Goal: Information Seeking & Learning: Learn about a topic

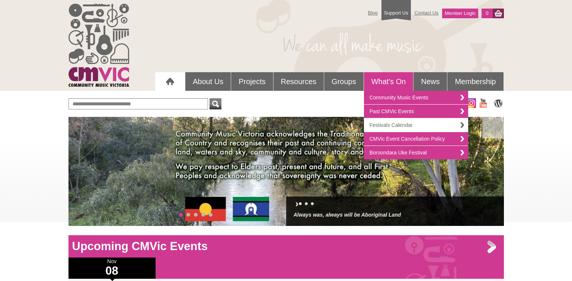
click at [401, 122] on link "Festivals Calendar" at bounding box center [416, 125] width 104 height 14
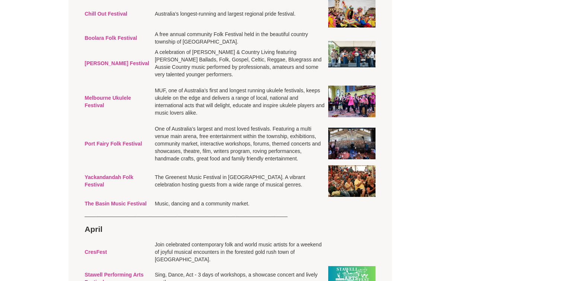
scroll to position [509, 0]
click at [115, 187] on link "Yackandandah Folk Festival" at bounding box center [109, 180] width 49 height 13
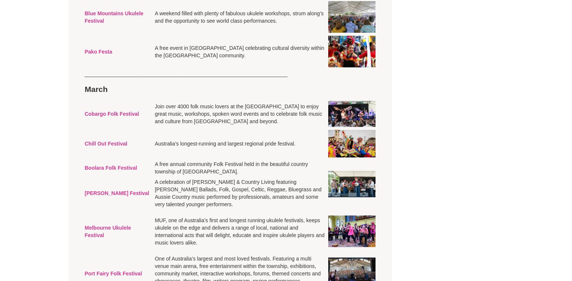
scroll to position [379, 0]
click at [353, 127] on img at bounding box center [352, 114] width 48 height 26
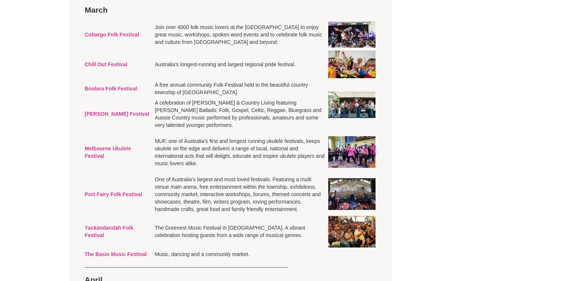
scroll to position [460, 0]
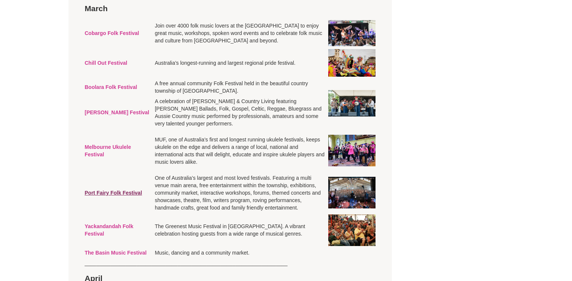
click at [135, 196] on link "Port Fairy Folk Festival" at bounding box center [113, 193] width 57 height 6
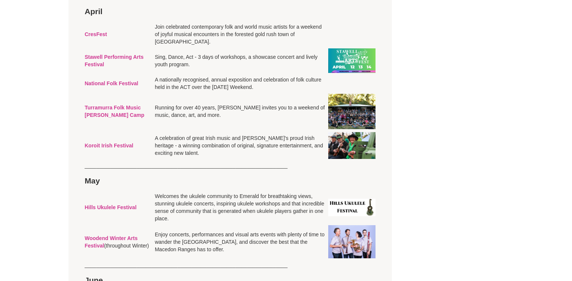
scroll to position [727, 0]
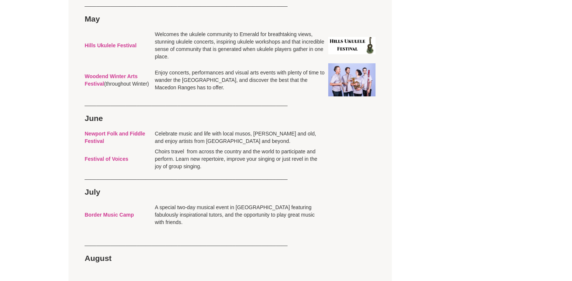
scroll to position [890, 0]
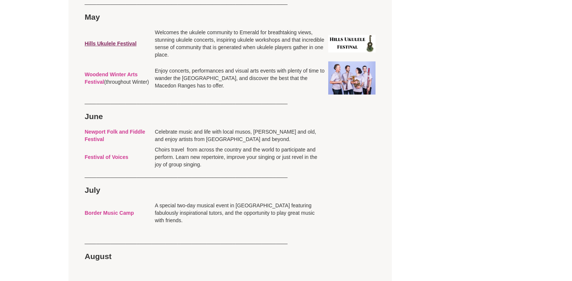
click at [99, 47] on link "Hills Ukulele Festival" at bounding box center [111, 44] width 52 height 6
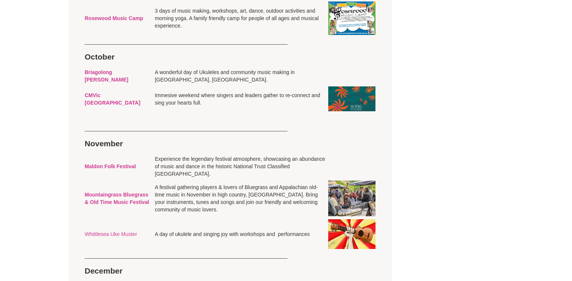
scroll to position [1256, 0]
click at [116, 105] on link "CMVic [GEOGRAPHIC_DATA]" at bounding box center [113, 98] width 56 height 13
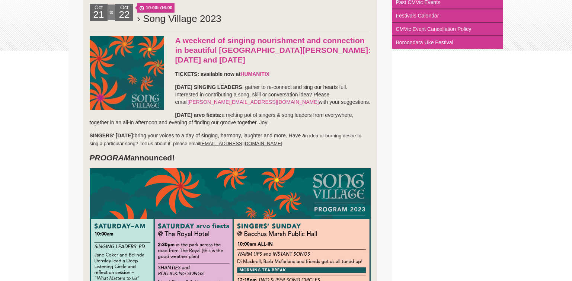
scroll to position [170, 0]
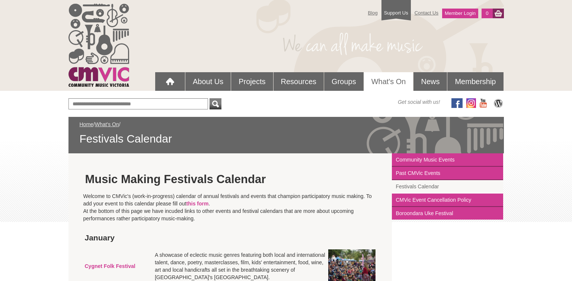
scroll to position [1256, 0]
